Goal: Use online tool/utility: Utilize a website feature to perform a specific function

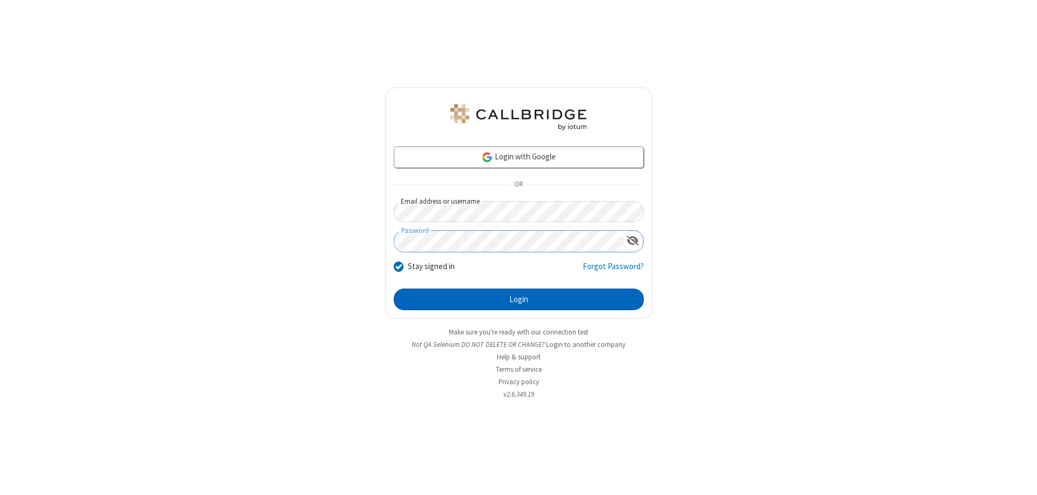
click at [519, 299] on button "Login" at bounding box center [519, 299] width 250 height 22
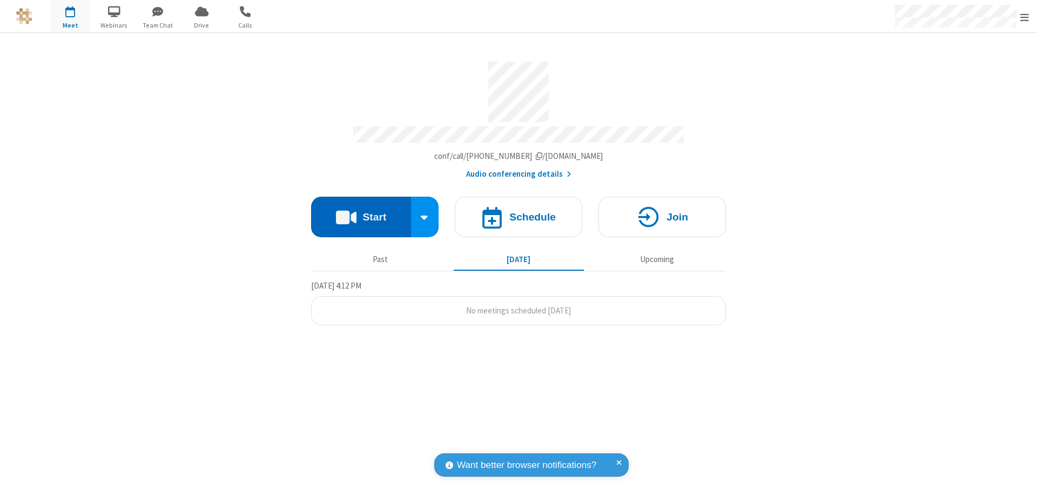
click at [361, 212] on button "Start" at bounding box center [361, 217] width 100 height 41
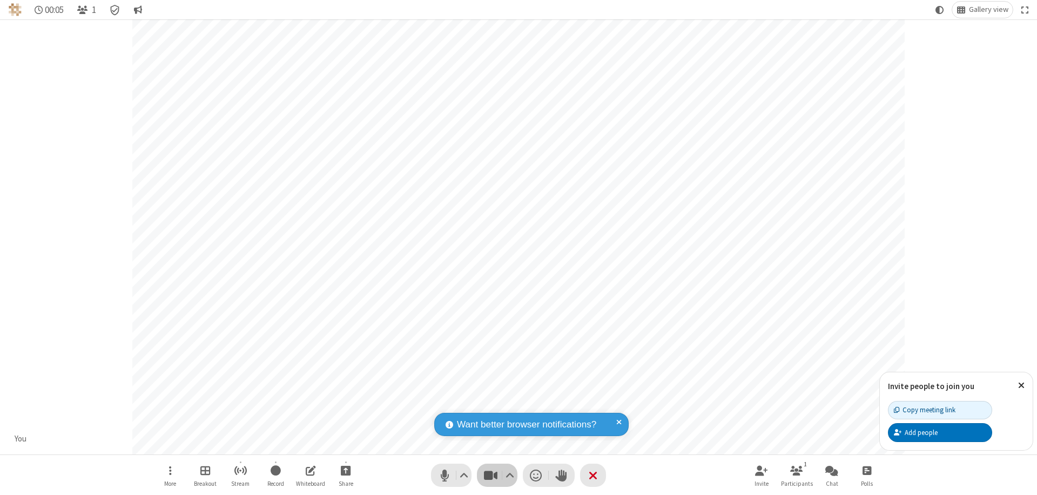
click at [490, 475] on span "Stop video (⌘+Shift+V)" at bounding box center [490, 475] width 16 height 16
click at [490, 475] on span "Start video (⌘+Shift+V)" at bounding box center [490, 475] width 16 height 16
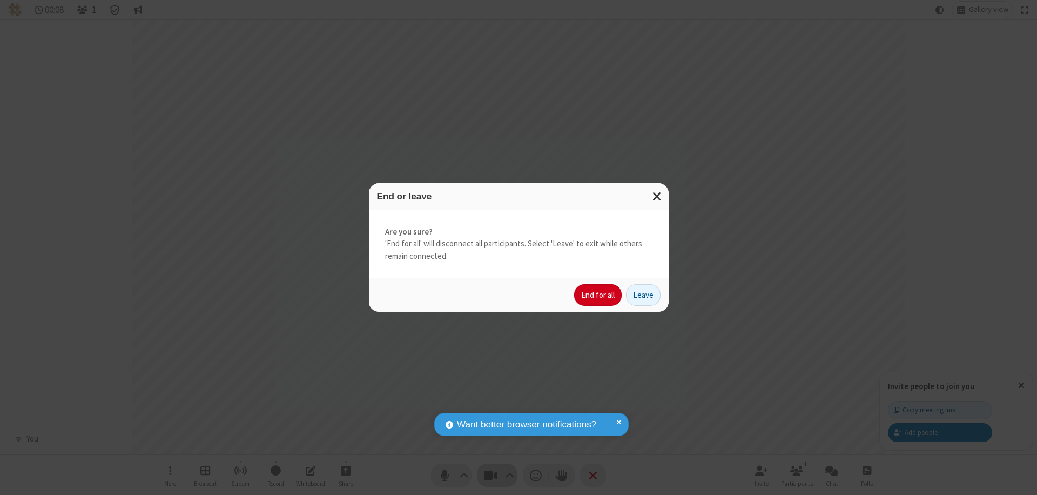
click at [599, 295] on button "End for all" at bounding box center [598, 295] width 48 height 22
